Goal: Task Accomplishment & Management: Manage account settings

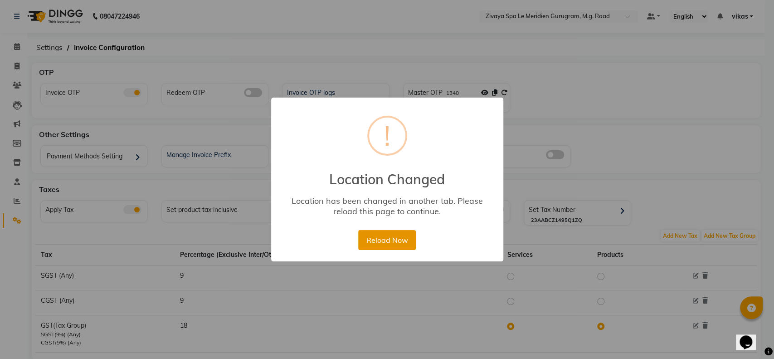
click at [370, 236] on button "Reload Now" at bounding box center [387, 240] width 58 height 20
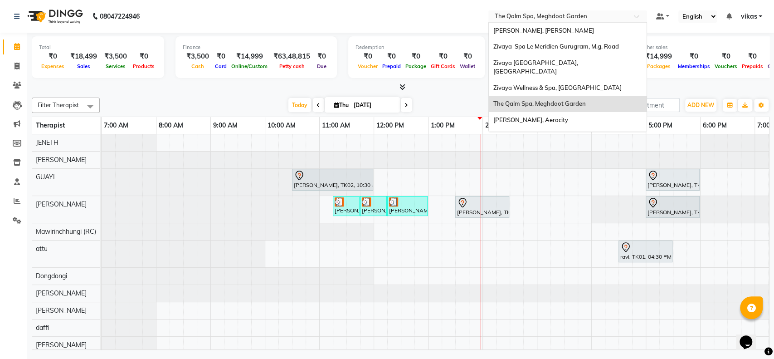
click at [509, 18] on input "text" at bounding box center [558, 17] width 131 height 9
click at [505, 48] on span "Zivaya Spa Le Meridien Gurugram, M.g. Road" at bounding box center [556, 46] width 126 height 7
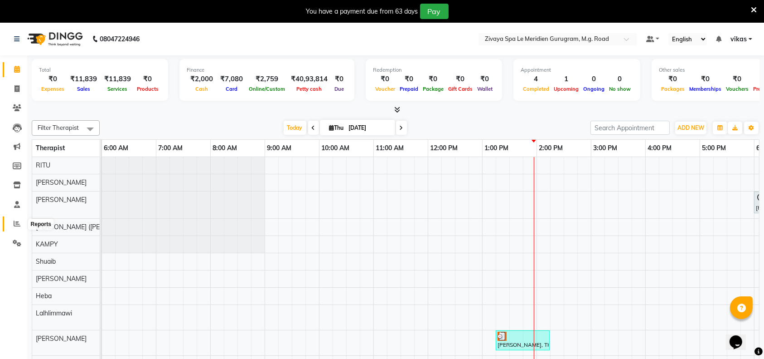
click at [15, 224] on icon at bounding box center [17, 223] width 7 height 7
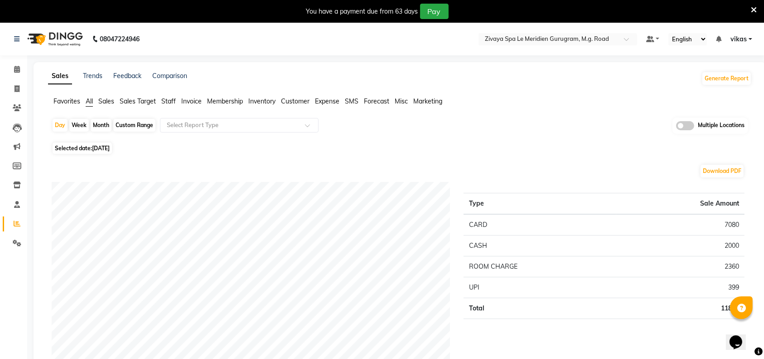
click at [110, 148] on span "[DATE]" at bounding box center [101, 148] width 18 height 7
select select "9"
select select "2025"
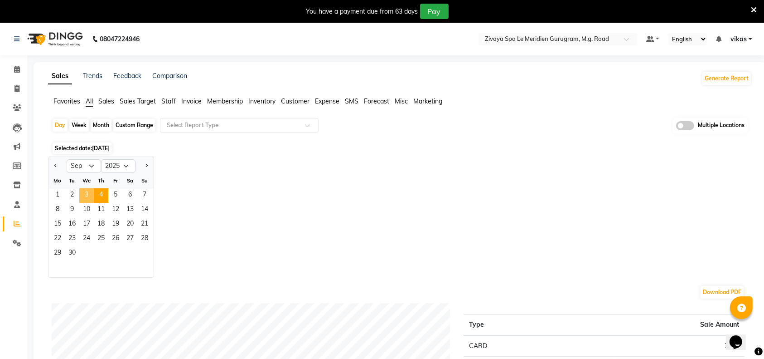
click at [88, 193] on span "3" at bounding box center [86, 195] width 15 height 15
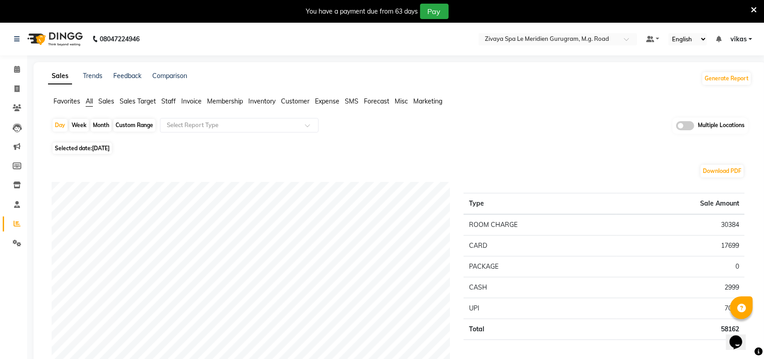
click at [107, 146] on span "[DATE]" at bounding box center [101, 148] width 18 height 7
select select "9"
select select "2025"
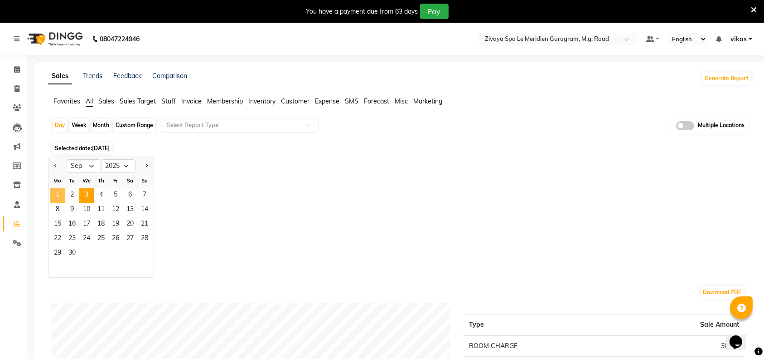
click at [55, 191] on span "1" at bounding box center [57, 195] width 15 height 15
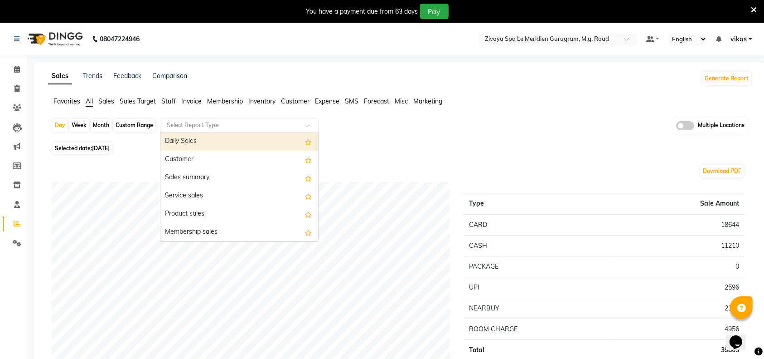
click at [200, 128] on input "text" at bounding box center [230, 125] width 131 height 9
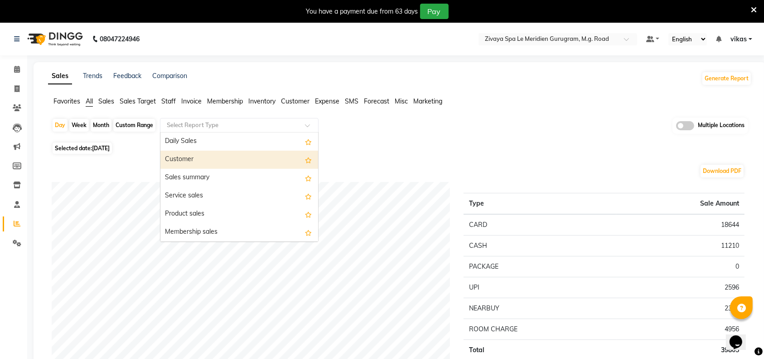
click at [196, 159] on div "Customer" at bounding box center [240, 160] width 158 height 18
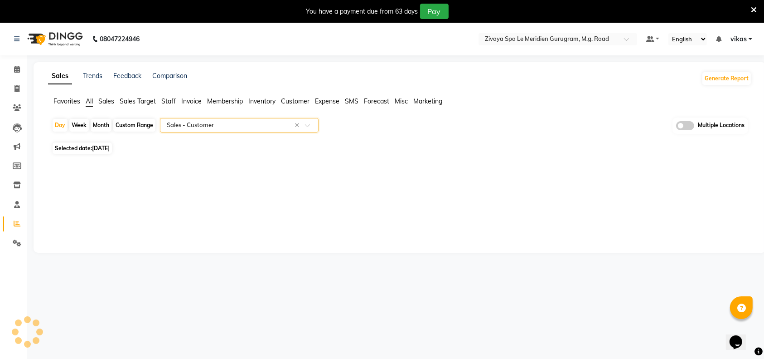
select select "full_report"
select select "csv"
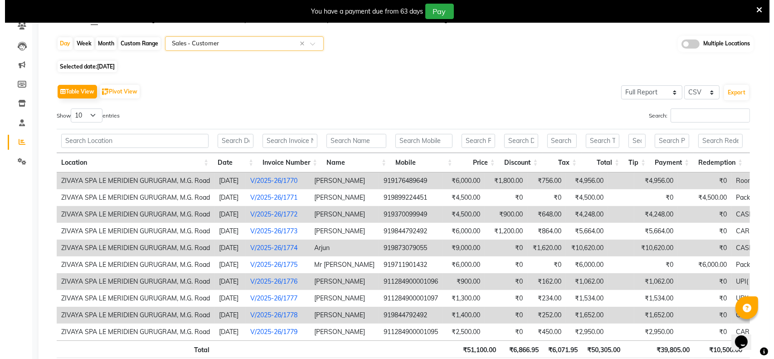
scroll to position [82, 0]
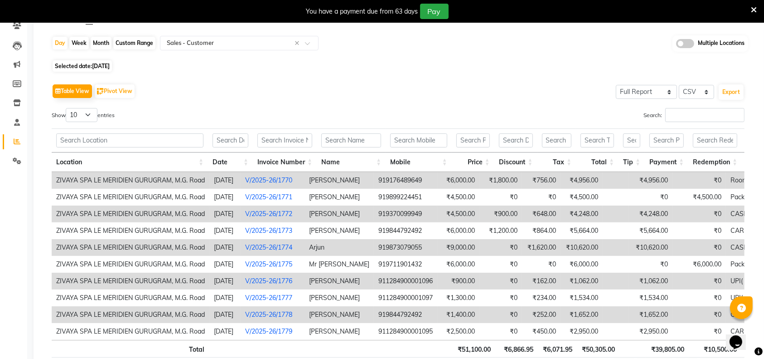
click at [285, 210] on link "V/2025-26/1772" at bounding box center [268, 213] width 47 height 8
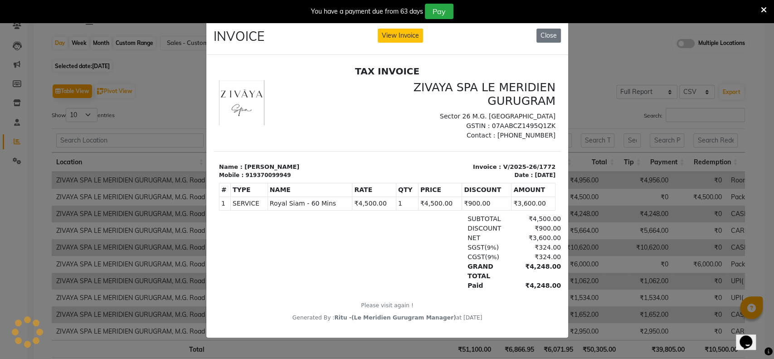
scroll to position [0, 0]
click at [406, 31] on button "View Invoice" at bounding box center [400, 36] width 45 height 14
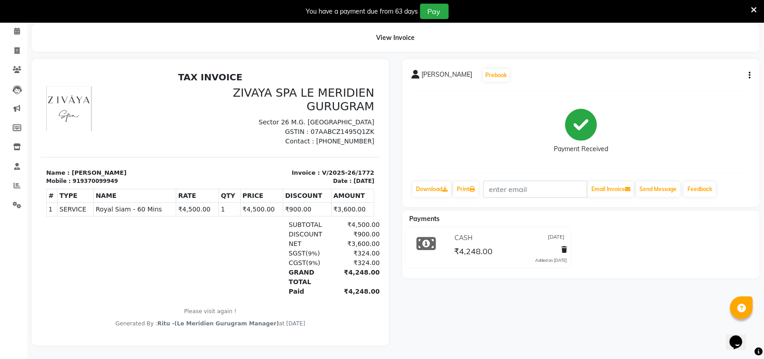
click at [748, 71] on button "button" at bounding box center [747, 76] width 5 height 10
click at [692, 81] on div "Edit Invoice" at bounding box center [705, 86] width 62 height 11
select select "service"
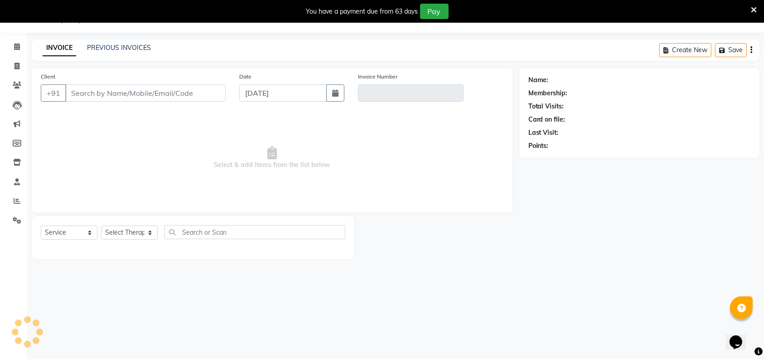
scroll to position [22, 0]
type input "9370099949"
type input "V/2025-26/1772"
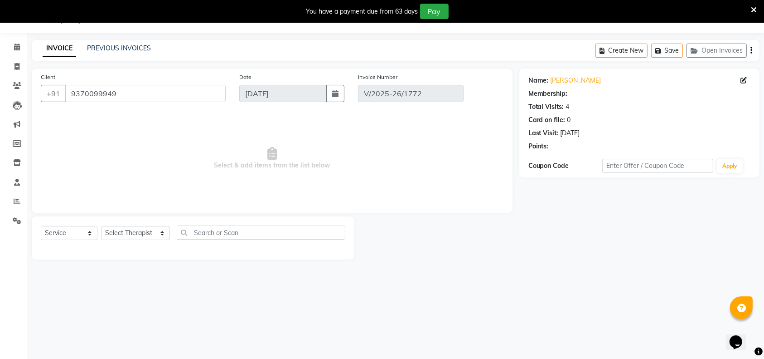
type input "[DATE]"
select select "select"
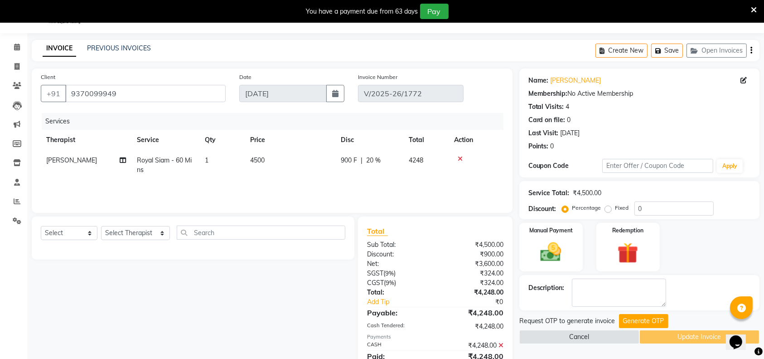
click at [168, 161] on span "Royal Siam - 60 Mins" at bounding box center [164, 165] width 55 height 18
select select "61537"
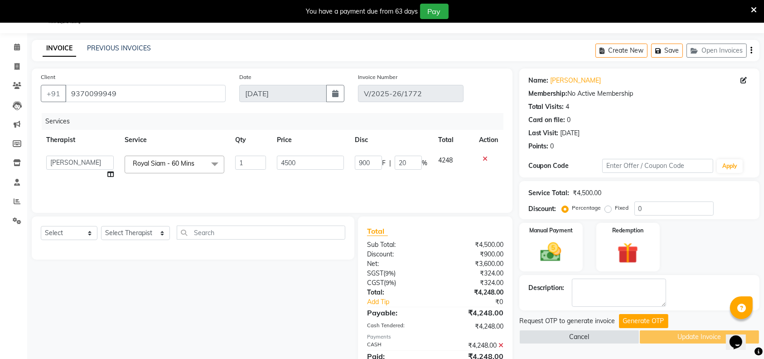
click at [168, 161] on span "Royal Siam - 60 Mins" at bounding box center [164, 163] width 62 height 8
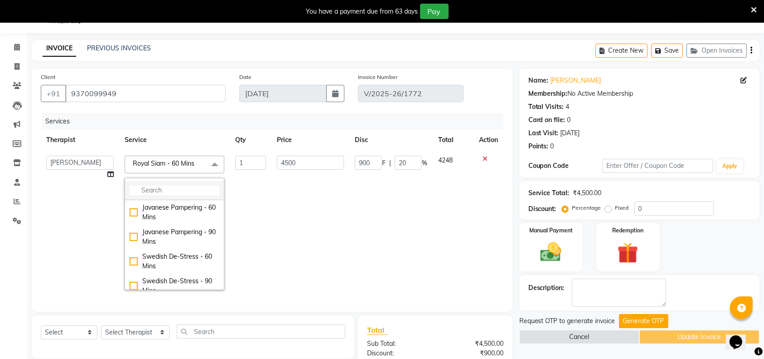
click at [151, 185] on input "multiselect-search" at bounding box center [175, 190] width 90 height 10
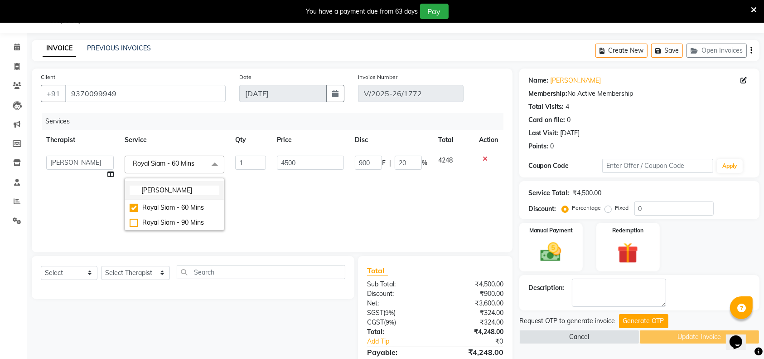
click at [177, 190] on input "[PERSON_NAME]" at bounding box center [175, 190] width 90 height 10
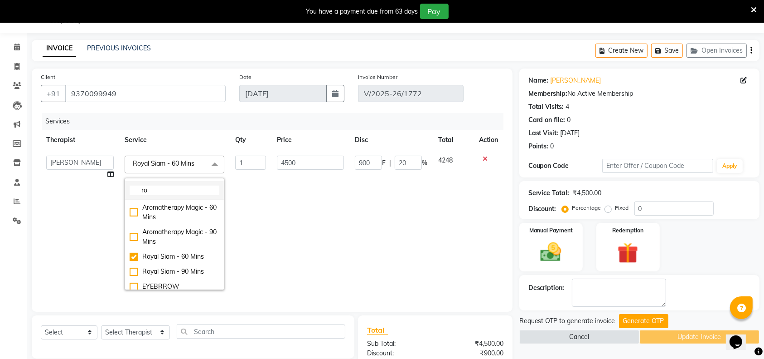
type input "r"
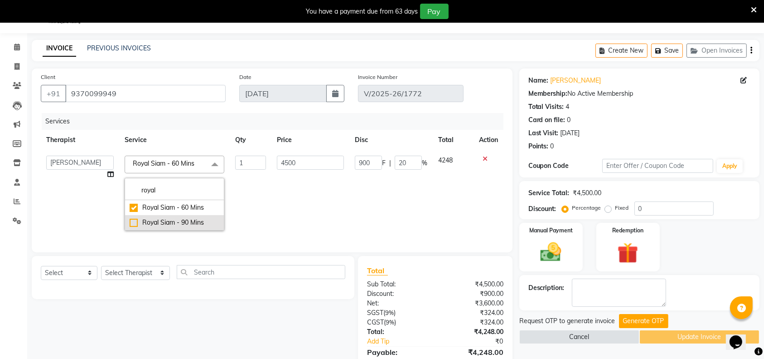
type input "royal"
click at [134, 221] on div "Royal Siam - 90 Mins" at bounding box center [175, 223] width 90 height 10
checkbox input "false"
checkbox input "true"
type input "6000"
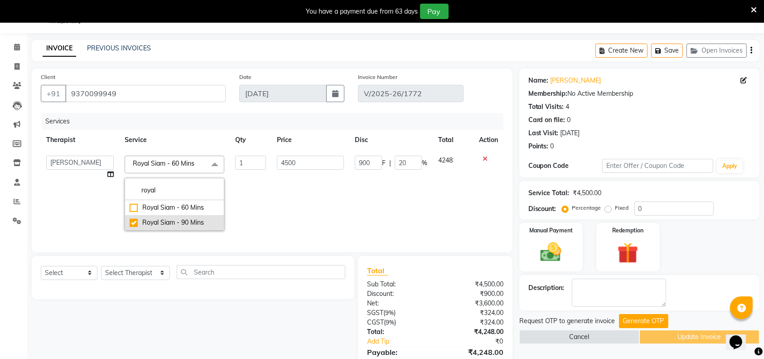
type input "0"
click at [134, 221] on div "Royal Siam - 90 Mins" at bounding box center [175, 223] width 90 height 10
checkbox input "false"
type input "0"
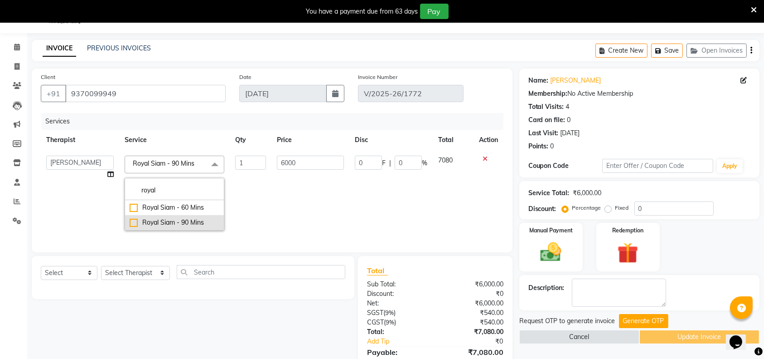
type input "0"
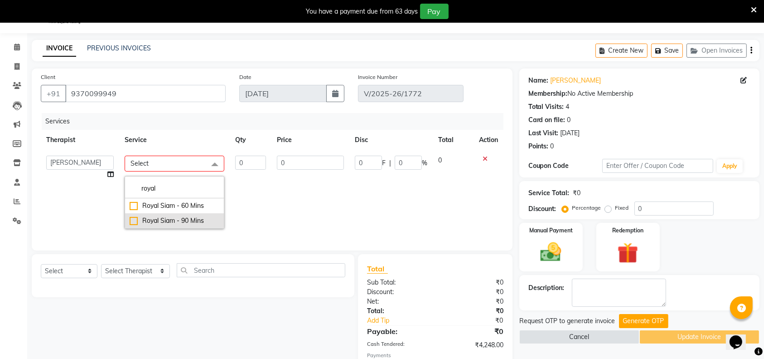
click at [134, 221] on div "Royal Siam - 90 Mins" at bounding box center [175, 221] width 90 height 10
checkbox input "true"
type input "1"
type input "6000"
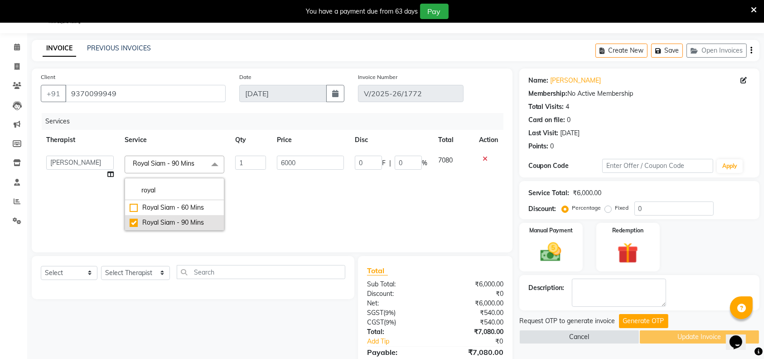
click at [134, 221] on div "Royal Siam - 90 Mins" at bounding box center [175, 223] width 90 height 10
checkbox input "false"
type input "0"
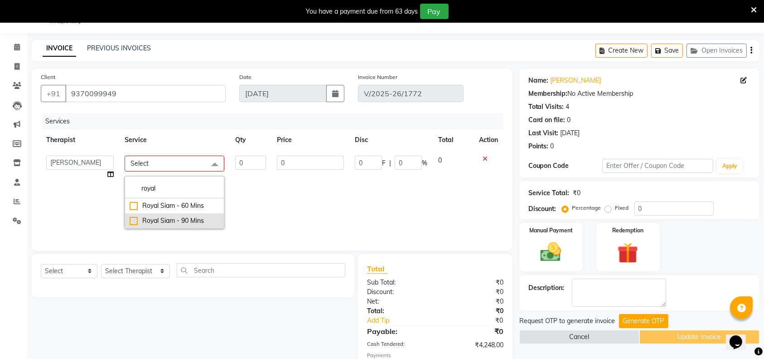
click at [134, 221] on div "Royal Siam - 90 Mins" at bounding box center [175, 221] width 90 height 10
checkbox input "true"
type input "1"
type input "6000"
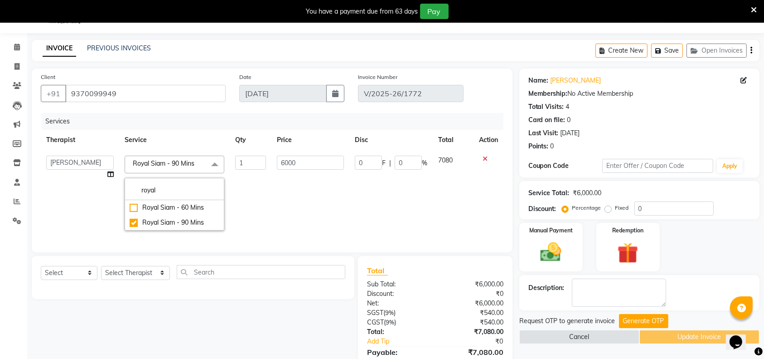
click at [301, 191] on td "6000" at bounding box center [311, 193] width 78 height 86
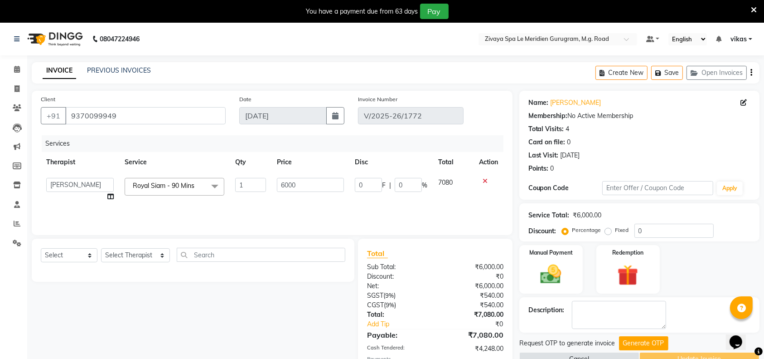
scroll to position [58, 0]
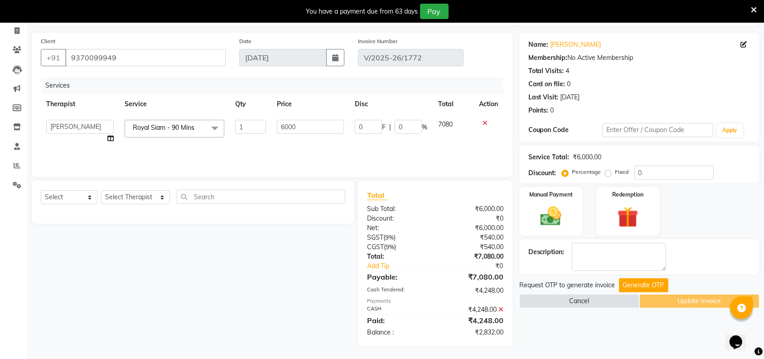
click at [502, 307] on icon at bounding box center [501, 309] width 5 height 6
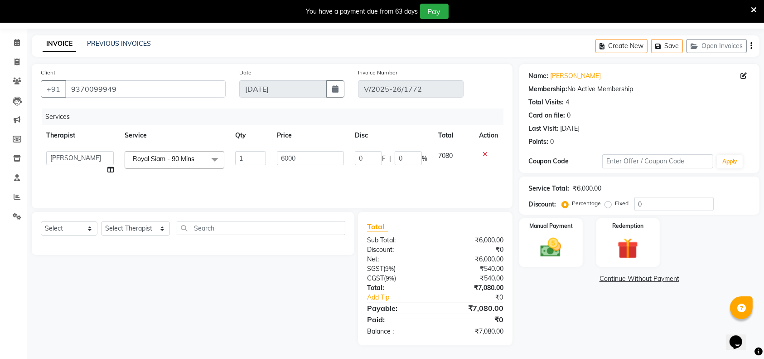
scroll to position [26, 0]
click at [541, 256] on img at bounding box center [551, 247] width 35 height 25
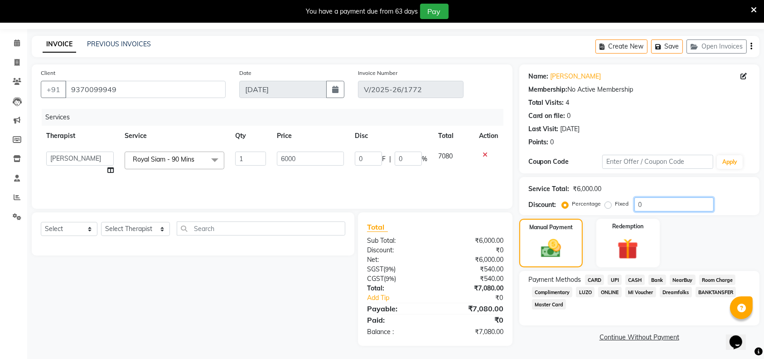
click at [685, 206] on input "0" at bounding box center [674, 204] width 79 height 14
type input "2"
type input "120"
type input "2"
type input "20"
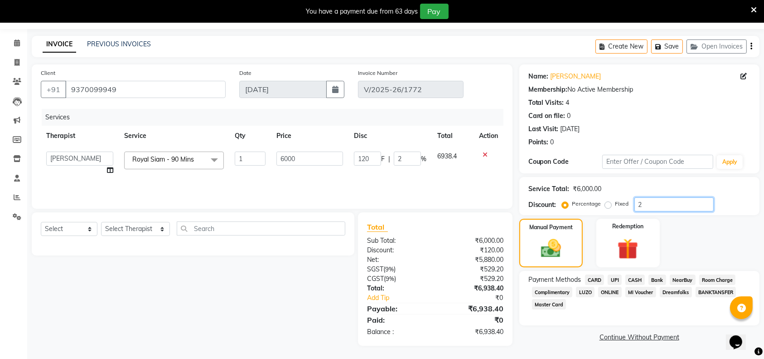
type input "1200"
type input "20"
click at [635, 278] on span "CASH" at bounding box center [635, 279] width 19 height 10
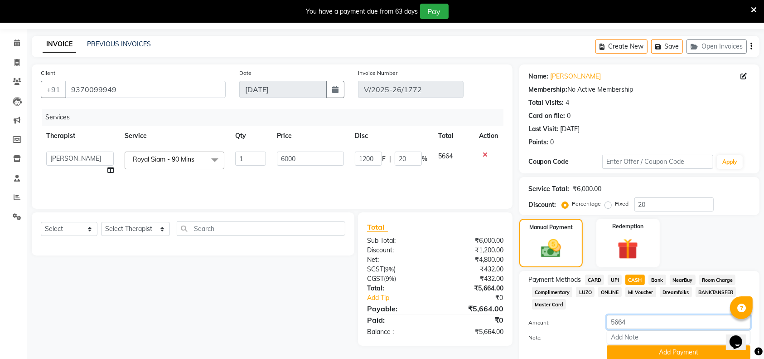
drag, startPoint x: 632, startPoint y: 320, endPoint x: 508, endPoint y: 269, distance: 133.6
click at [508, 269] on div "Client [PHONE_NUMBER] Date [DATE] Invoice Number V/2025-26/1772 Services Therap…" at bounding box center [396, 222] width 742 height 317
type input "4300"
click at [617, 348] on button "Add Payment" at bounding box center [679, 352] width 144 height 14
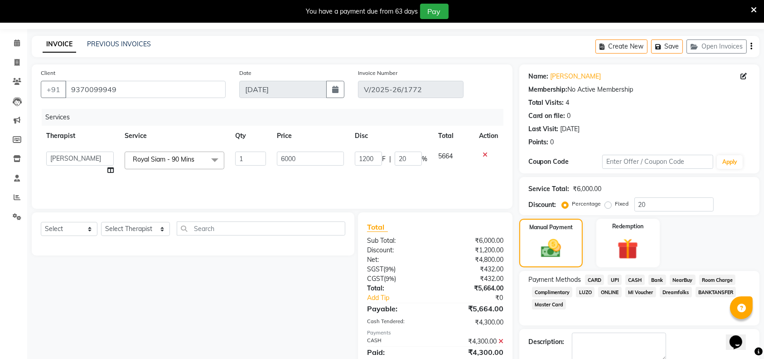
scroll to position [78, 0]
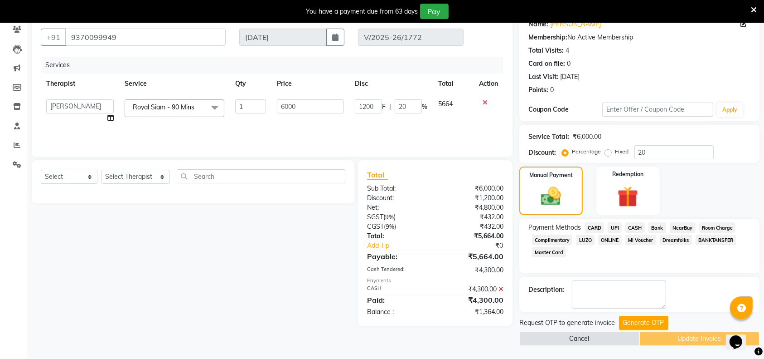
click at [614, 228] on span "UPI" at bounding box center [615, 227] width 14 height 10
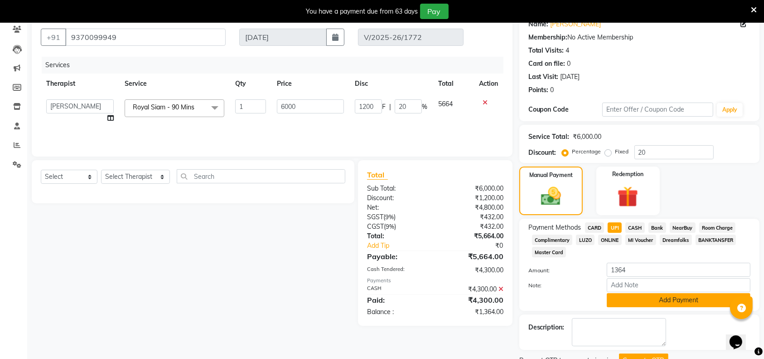
click at [638, 297] on button "Add Payment" at bounding box center [679, 300] width 144 height 14
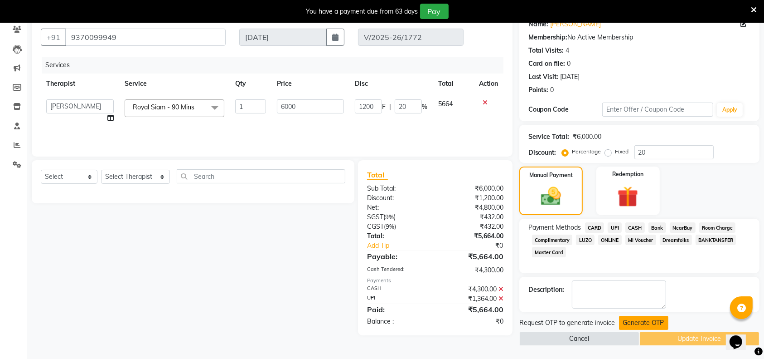
click at [645, 318] on button "Generate OTP" at bounding box center [643, 323] width 49 height 14
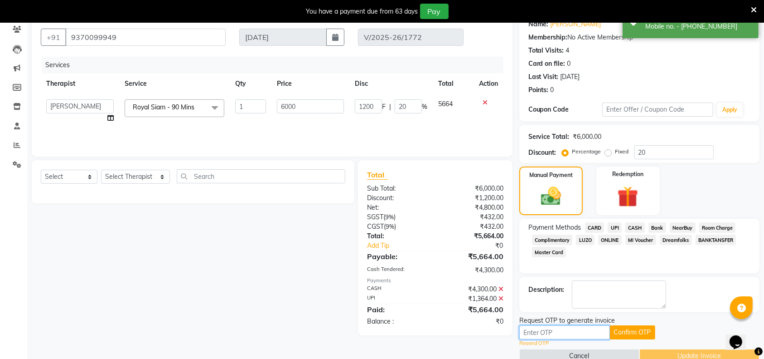
click at [550, 336] on input "text" at bounding box center [565, 332] width 91 height 14
paste input "Revenue Sheet : Updated Therapist grooming : as per standard/1 busy/2Gone to co…"
click at [588, 334] on input "Revenue Sheet : Updated Therapist grooming : as per standard/1 busy/2Gone to col" at bounding box center [565, 332] width 91 height 14
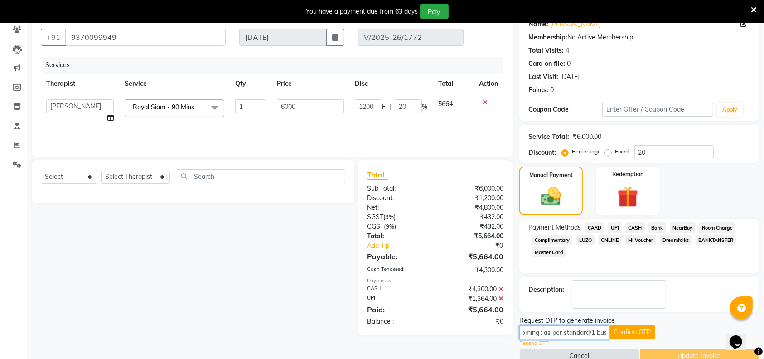
scroll to position [0, 0]
drag, startPoint x: 585, startPoint y: 331, endPoint x: 488, endPoint y: 330, distance: 97.1
click at [488, 330] on div "Client [PHONE_NUMBER] Date [DATE] Invoice Number V/2025-26/1772 Services Therap…" at bounding box center [396, 187] width 742 height 351
type input "e"
paste input "7771"
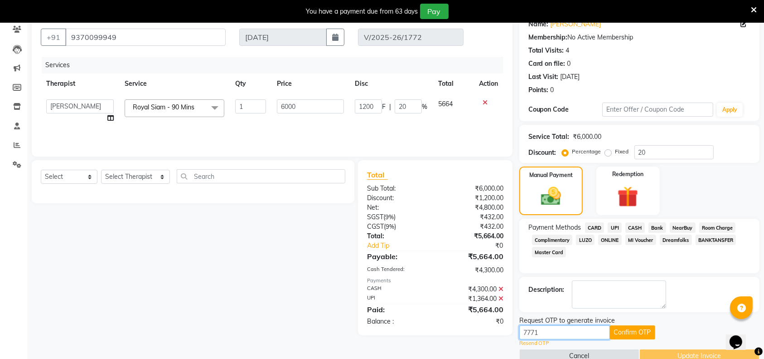
type input "7771"
click at [612, 331] on button "Confirm OTP" at bounding box center [632, 332] width 45 height 14
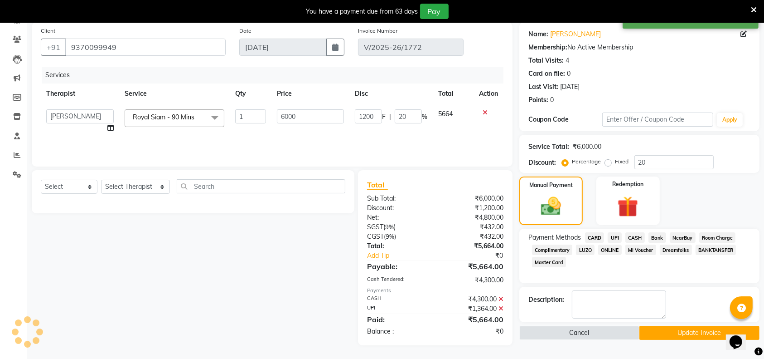
scroll to position [68, 0]
click at [676, 326] on button "Update Invoice" at bounding box center [700, 333] width 120 height 14
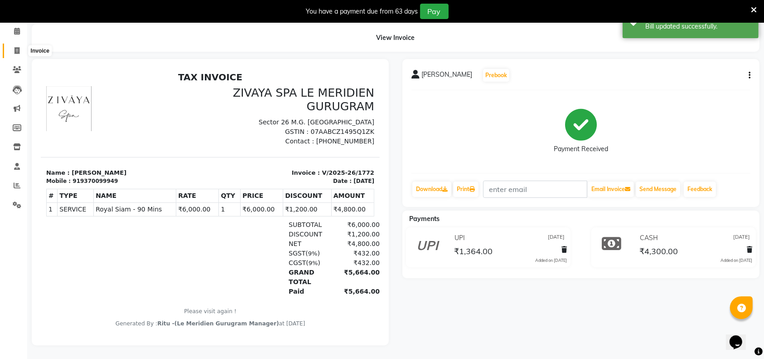
click at [15, 47] on icon at bounding box center [17, 50] width 5 height 7
select select "service"
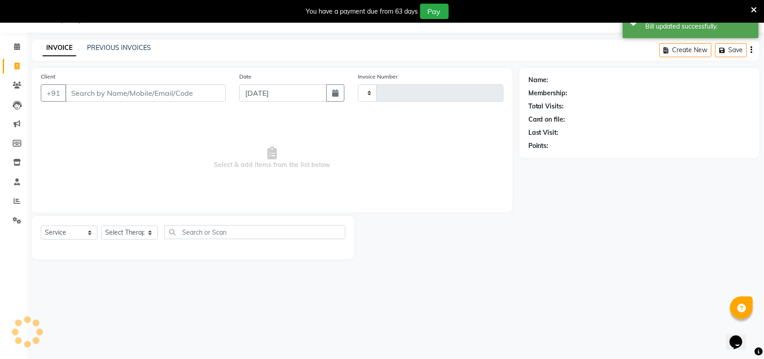
scroll to position [22, 0]
type input "1804"
select select "6503"
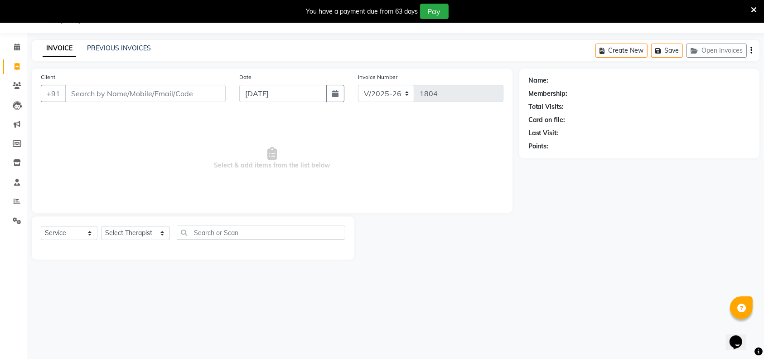
click at [101, 88] on input "Client" at bounding box center [145, 93] width 161 height 17
click at [337, 90] on icon "button" at bounding box center [335, 93] width 6 height 7
select select "9"
select select "2025"
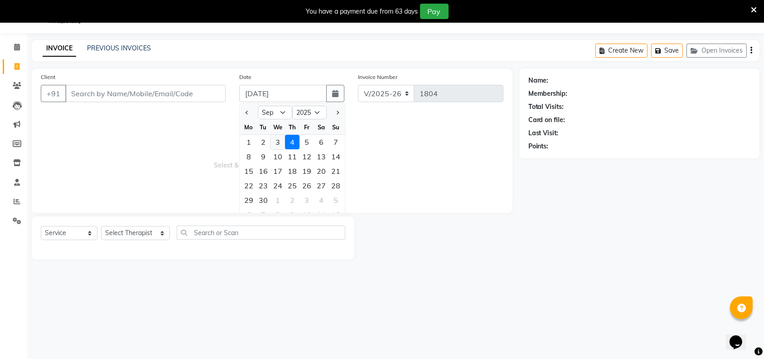
click at [278, 142] on div "3" at bounding box center [278, 142] width 15 height 15
type input "[DATE]"
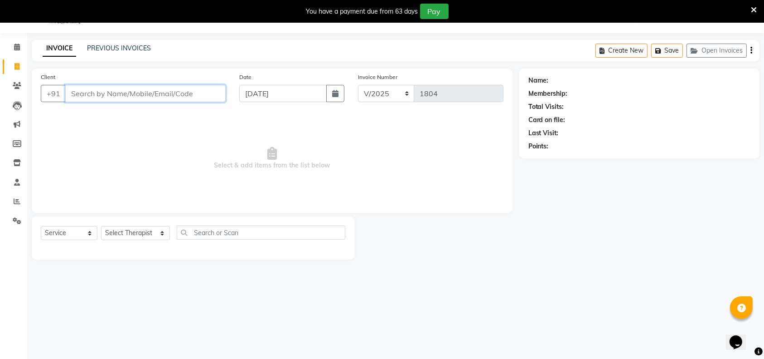
click at [123, 94] on input "Client" at bounding box center [145, 93] width 161 height 17
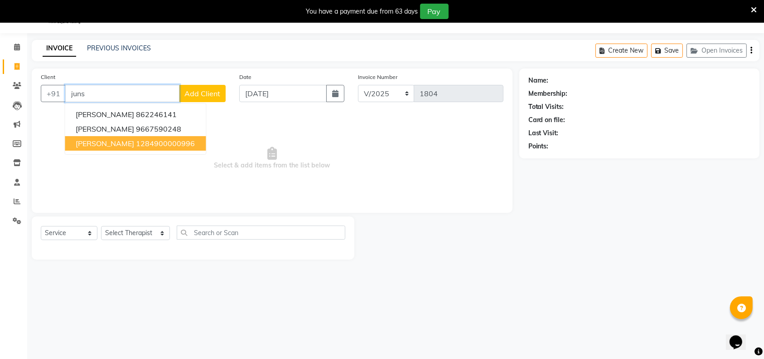
click at [105, 139] on span "[PERSON_NAME]" at bounding box center [105, 143] width 58 height 9
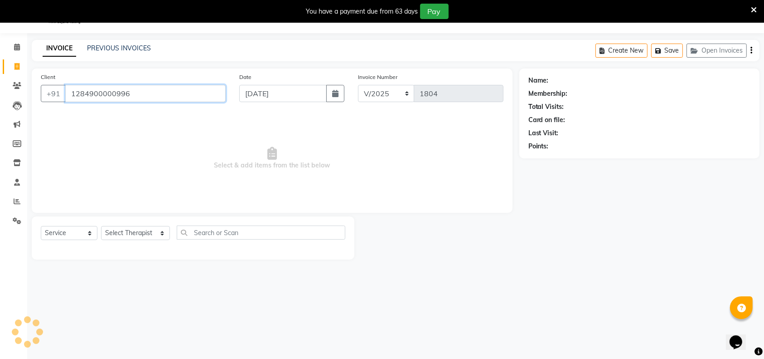
type input "1284900000996"
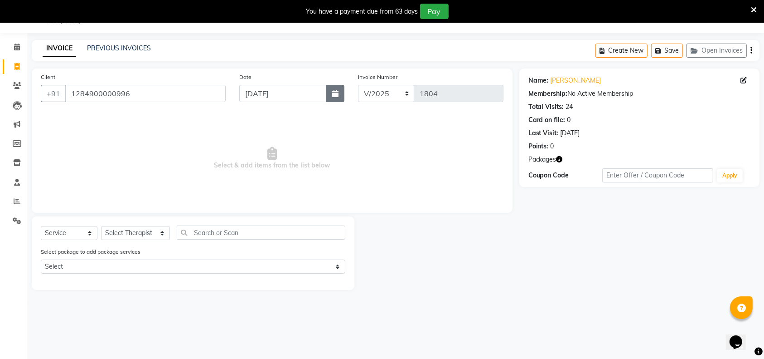
click at [334, 95] on icon "button" at bounding box center [335, 93] width 6 height 7
select select "9"
select select "2025"
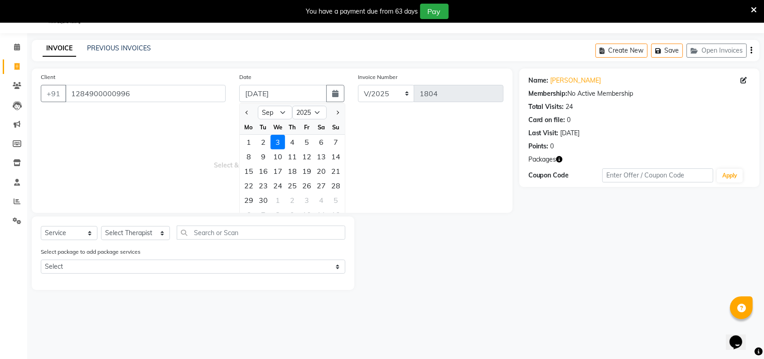
click at [279, 143] on div "3" at bounding box center [278, 142] width 15 height 15
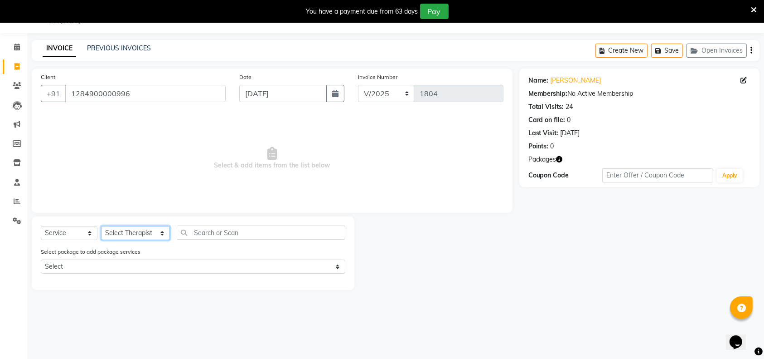
click at [107, 236] on select "Select Therapist [PERSON_NAME] [PERSON_NAME] ([PERSON_NAME]) KAMPY Lalhlimmawi …" at bounding box center [135, 233] width 69 height 14
click at [120, 235] on select "Select Therapist [PERSON_NAME] [PERSON_NAME] ([PERSON_NAME]) KAMPY Lalhlimmawi …" at bounding box center [135, 233] width 69 height 14
select select "63969"
click at [101, 226] on select "Select Therapist [PERSON_NAME] [PERSON_NAME] ([PERSON_NAME]) KAMPY Lalhlimmawi …" at bounding box center [135, 233] width 69 height 14
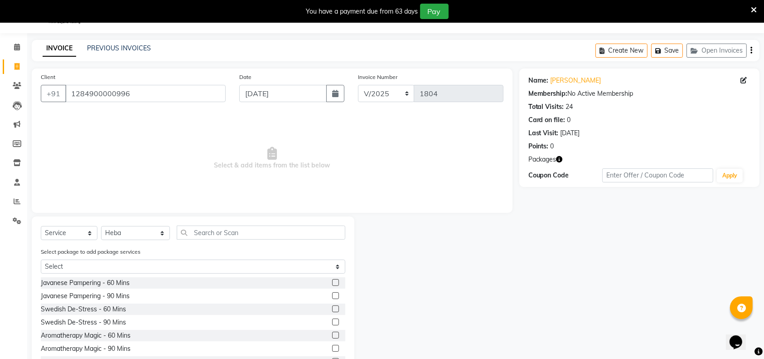
click at [332, 281] on label at bounding box center [335, 282] width 7 height 7
click at [332, 281] on input "checkbox" at bounding box center [335, 283] width 6 height 6
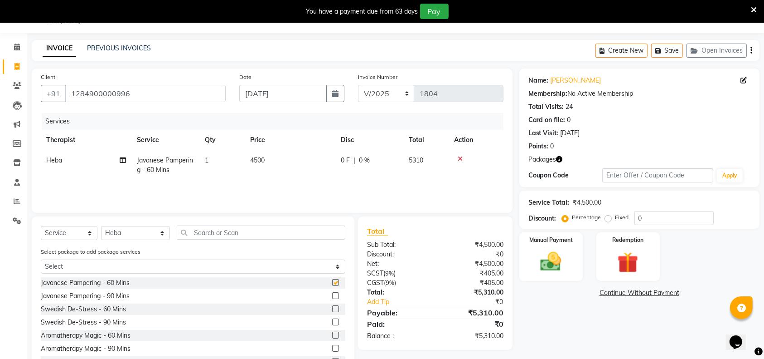
checkbox input "false"
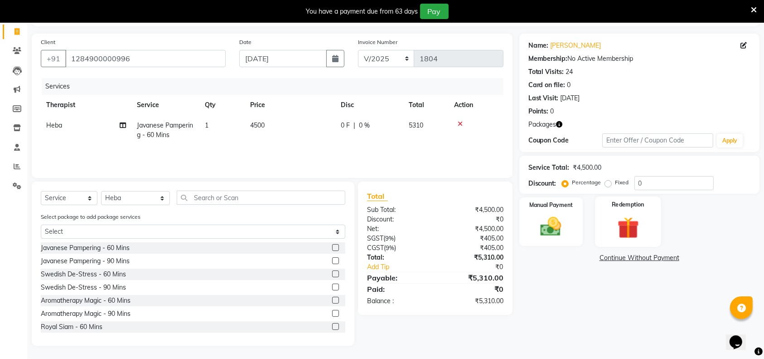
click at [617, 229] on img at bounding box center [628, 227] width 35 height 27
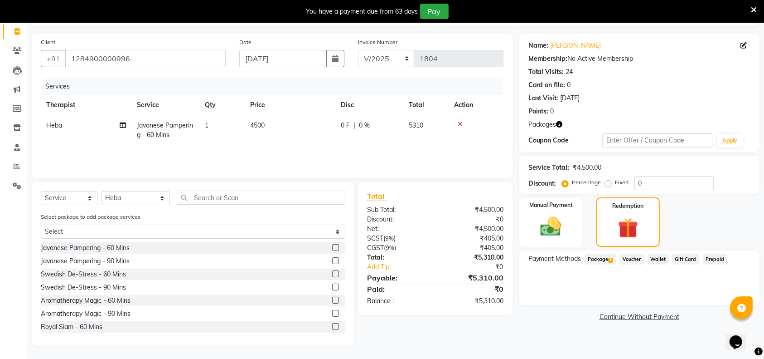
click at [606, 254] on span "Package 1" at bounding box center [600, 259] width 31 height 10
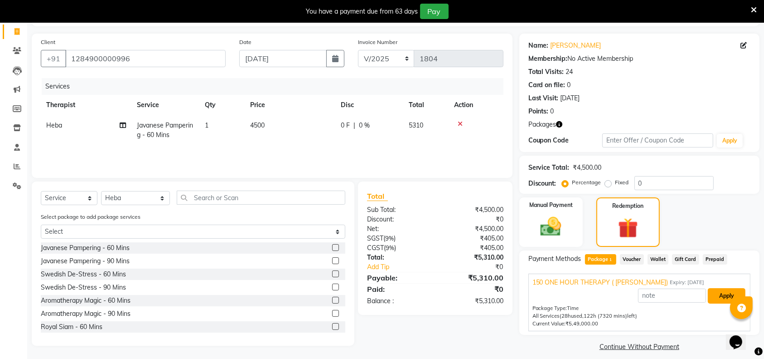
click at [721, 297] on button "Apply" at bounding box center [727, 295] width 38 height 15
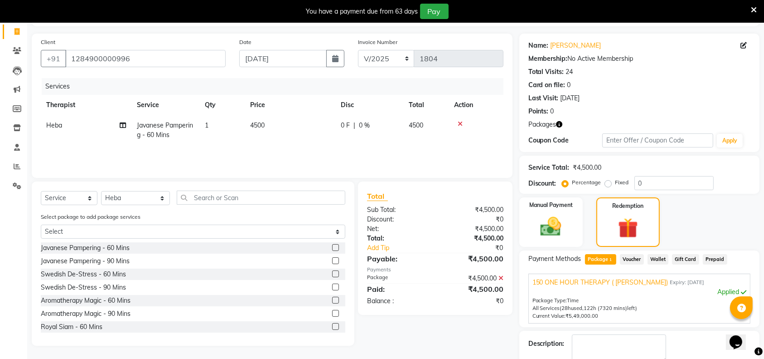
scroll to position [126, 0]
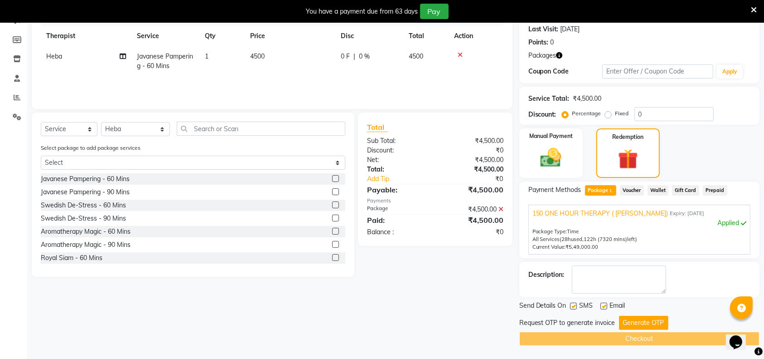
click at [575, 304] on label at bounding box center [573, 305] width 7 height 7
click at [575, 304] on input "checkbox" at bounding box center [573, 306] width 6 height 6
checkbox input "false"
drag, startPoint x: 604, startPoint y: 305, endPoint x: 625, endPoint y: 321, distance: 25.8
click at [625, 321] on div "Send Details On SMS Email Request OTP to generate invoice Generate OTP Checkout" at bounding box center [640, 323] width 240 height 45
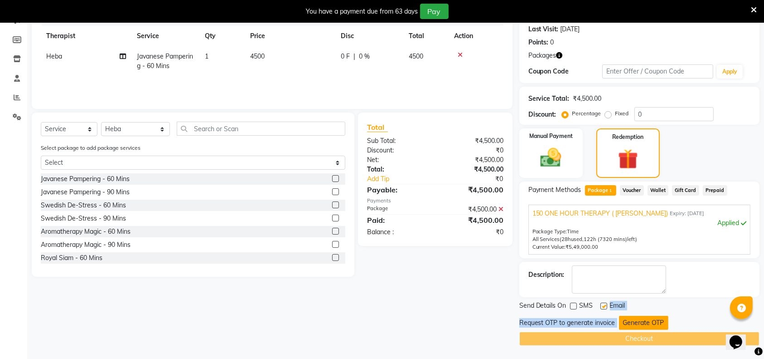
click at [625, 321] on button "Generate OTP" at bounding box center [643, 323] width 49 height 14
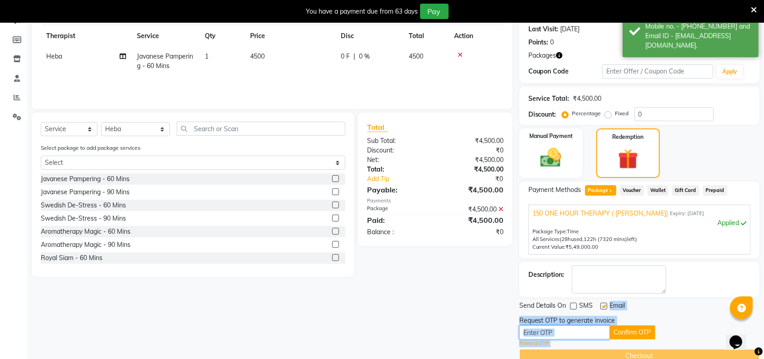
click at [549, 333] on input "text" at bounding box center [565, 332] width 91 height 14
paste input "9451"
type input "9451"
click at [627, 331] on button "Confirm OTP" at bounding box center [632, 332] width 45 height 14
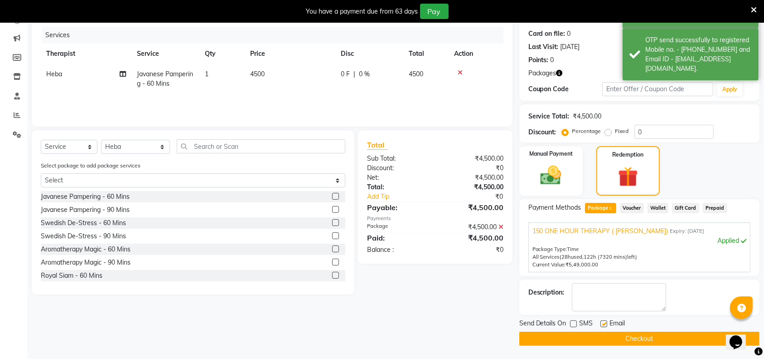
click at [625, 337] on button "Checkout" at bounding box center [640, 338] width 240 height 14
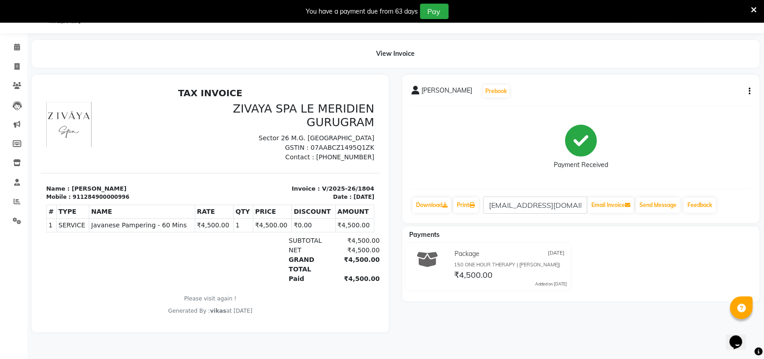
click at [464, 264] on div "150 ONE HOUR THERAPY ( [PERSON_NAME])" at bounding box center [510, 265] width 113 height 8
click at [11, 65] on span at bounding box center [17, 67] width 16 height 10
select select "service"
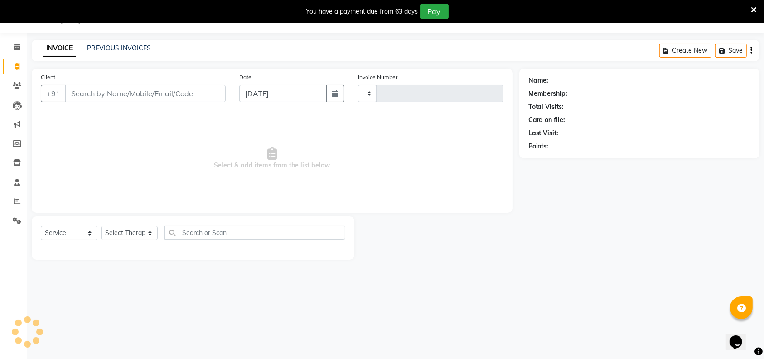
type input "1805"
select select "6503"
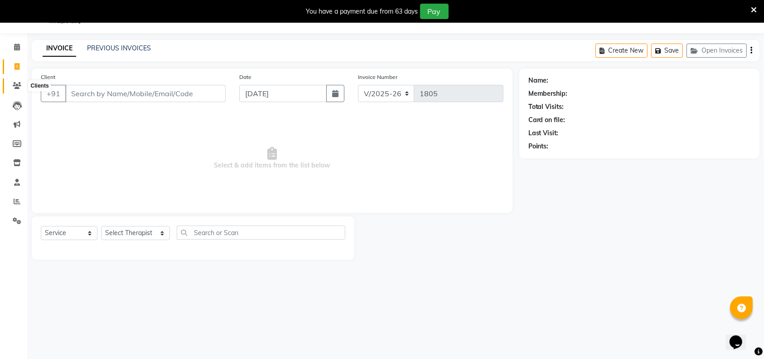
click at [9, 88] on span at bounding box center [17, 86] width 16 height 10
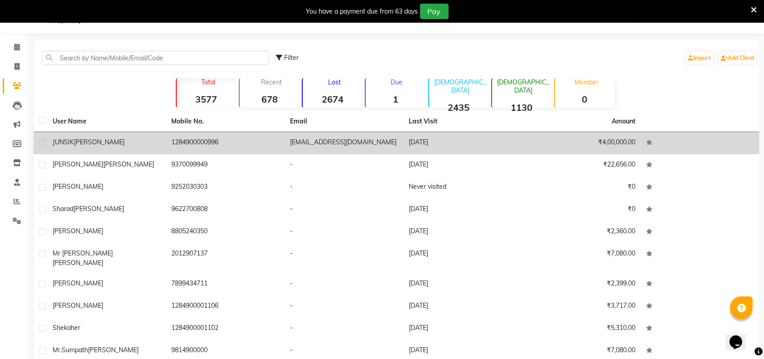
click at [389, 143] on td "[EMAIL_ADDRESS][DOMAIN_NAME]" at bounding box center [344, 143] width 119 height 22
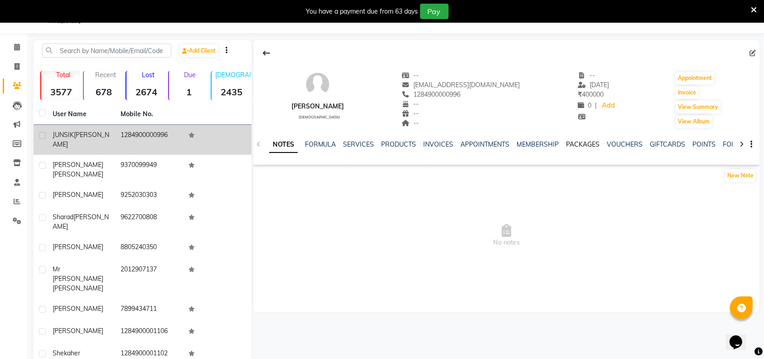
click at [585, 143] on link "PACKAGES" at bounding box center [584, 144] width 34 height 8
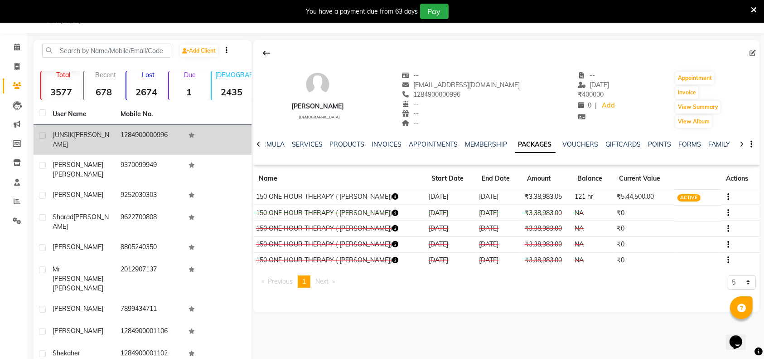
click at [392, 195] on icon "button" at bounding box center [395, 196] width 6 height 6
click at [370, 193] on td "150 ONE HOUR THERAPY ( [PERSON_NAME])" at bounding box center [339, 197] width 173 height 16
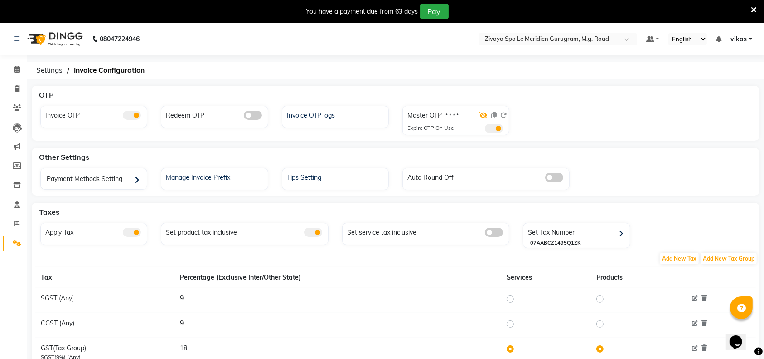
click at [487, 114] on icon at bounding box center [484, 115] width 8 height 6
click at [495, 116] on icon at bounding box center [494, 115] width 5 height 6
click at [505, 114] on icon at bounding box center [504, 115] width 6 height 6
click at [494, 114] on icon at bounding box center [494, 115] width 5 height 6
